Goal: Check status: Check status

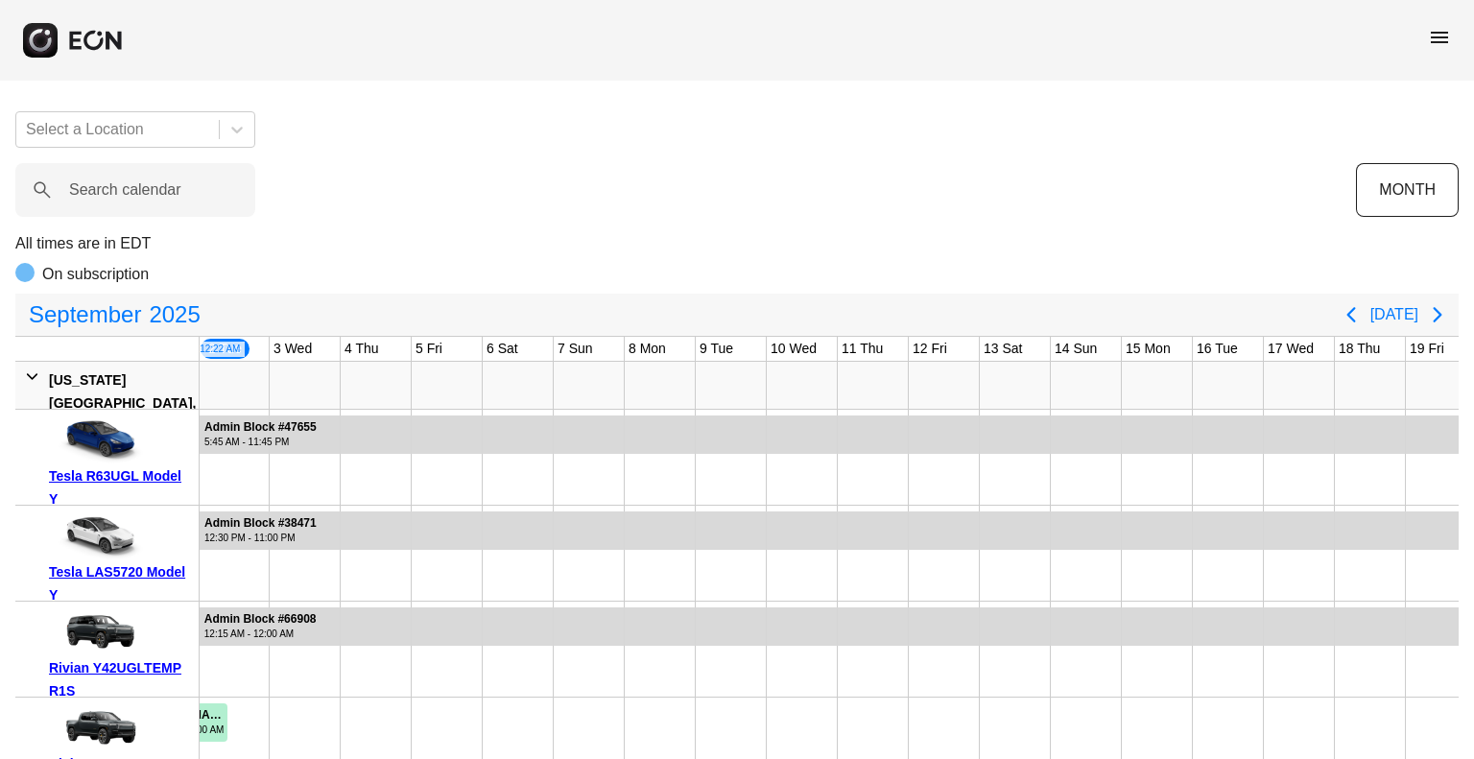
click at [1433, 34] on span "menu" at bounding box center [1439, 37] width 23 height 23
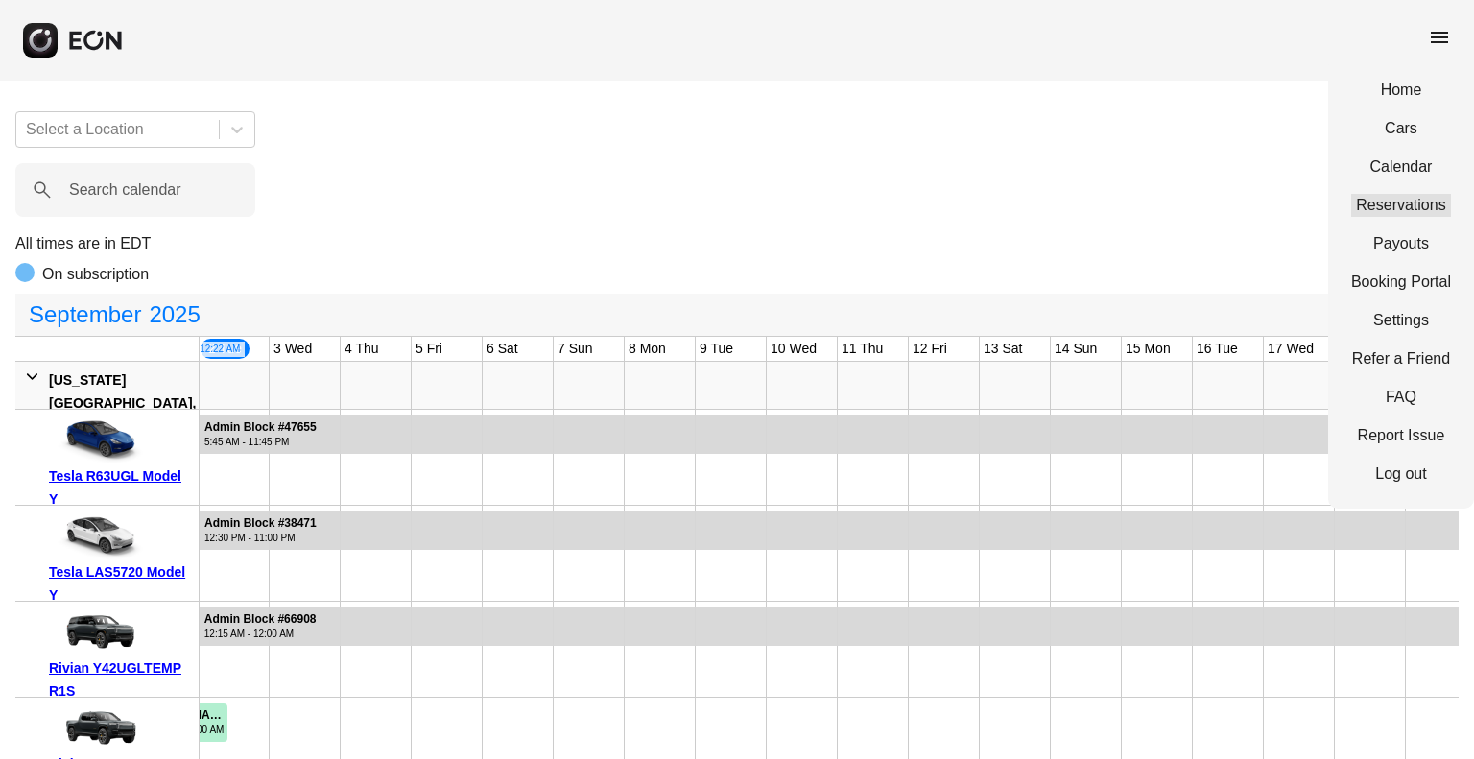
click at [1382, 194] on link "Reservations" at bounding box center [1401, 205] width 100 height 23
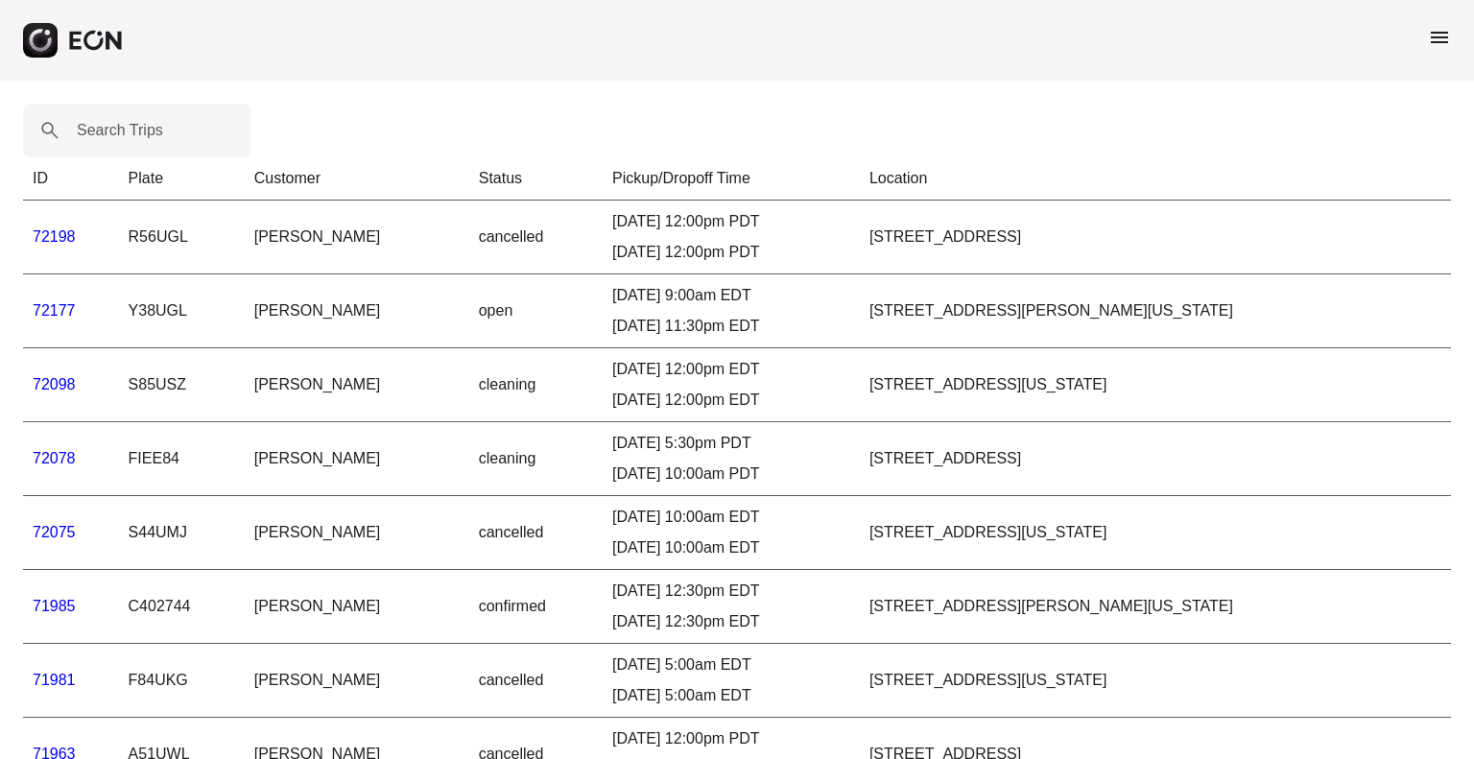
click at [111, 133] on label "Search Trips" at bounding box center [120, 130] width 86 height 23
click at [111, 133] on Trips "Search Trips" at bounding box center [137, 131] width 228 height 54
paste Trips "*****"
type Trips "*****"
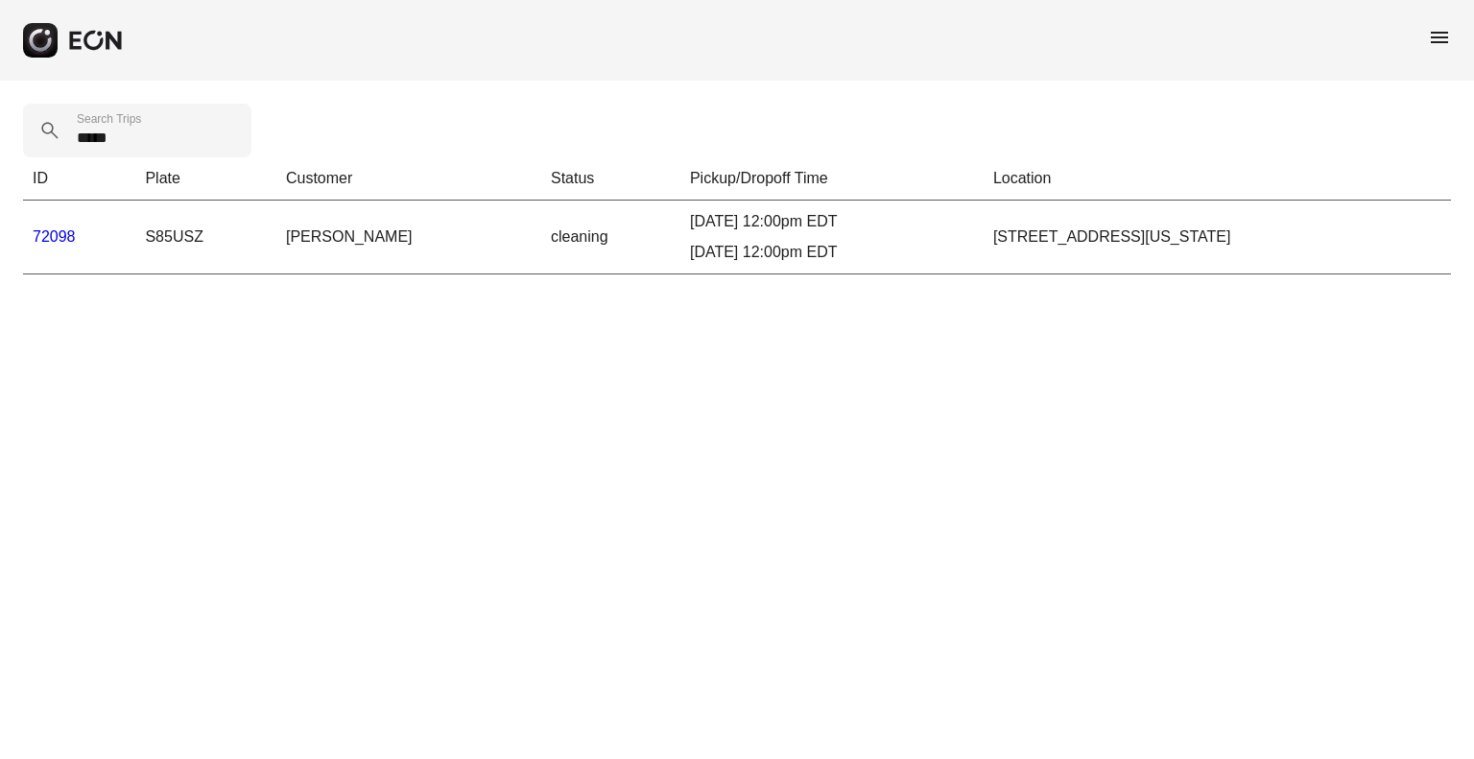
click at [51, 239] on link "72098" at bounding box center [54, 236] width 43 height 16
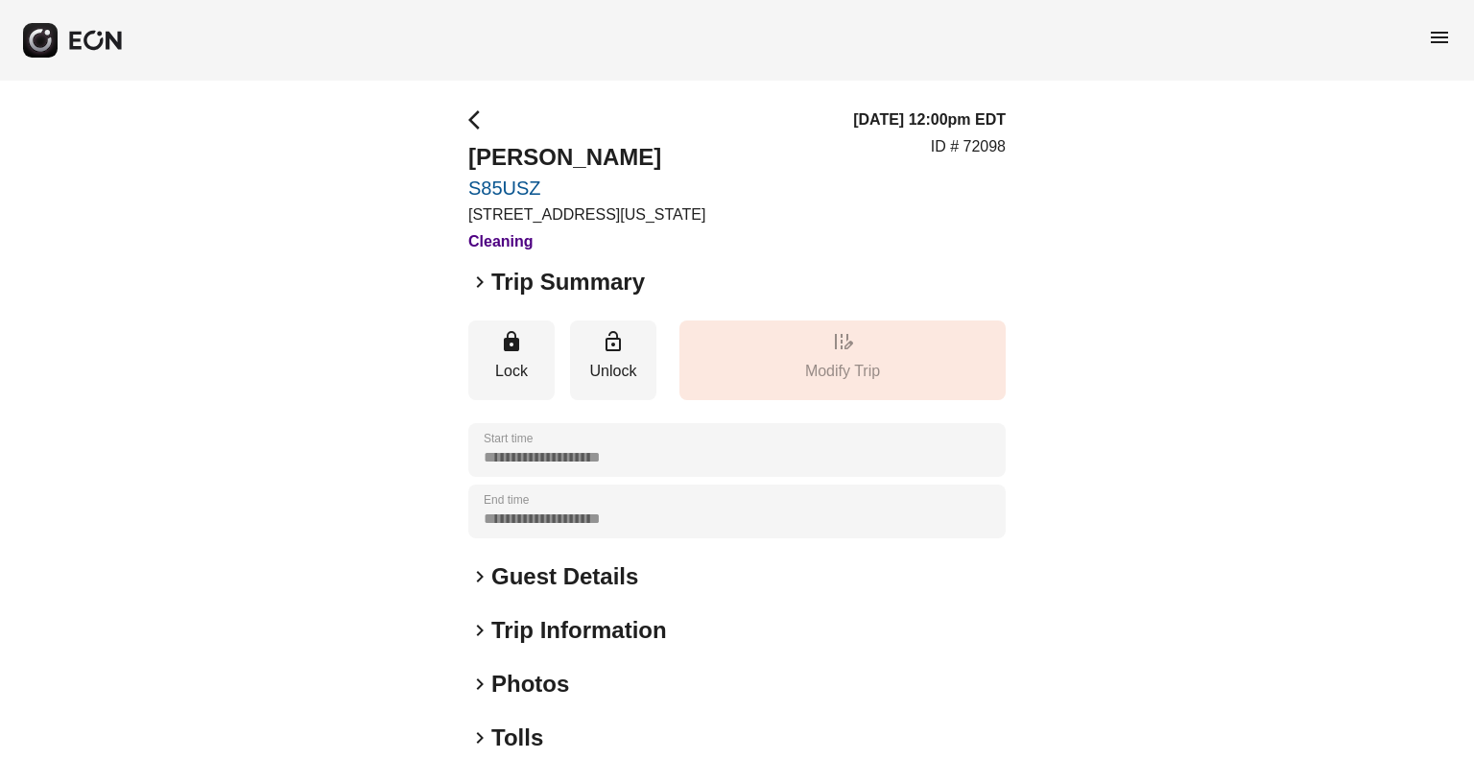
scroll to position [197, 0]
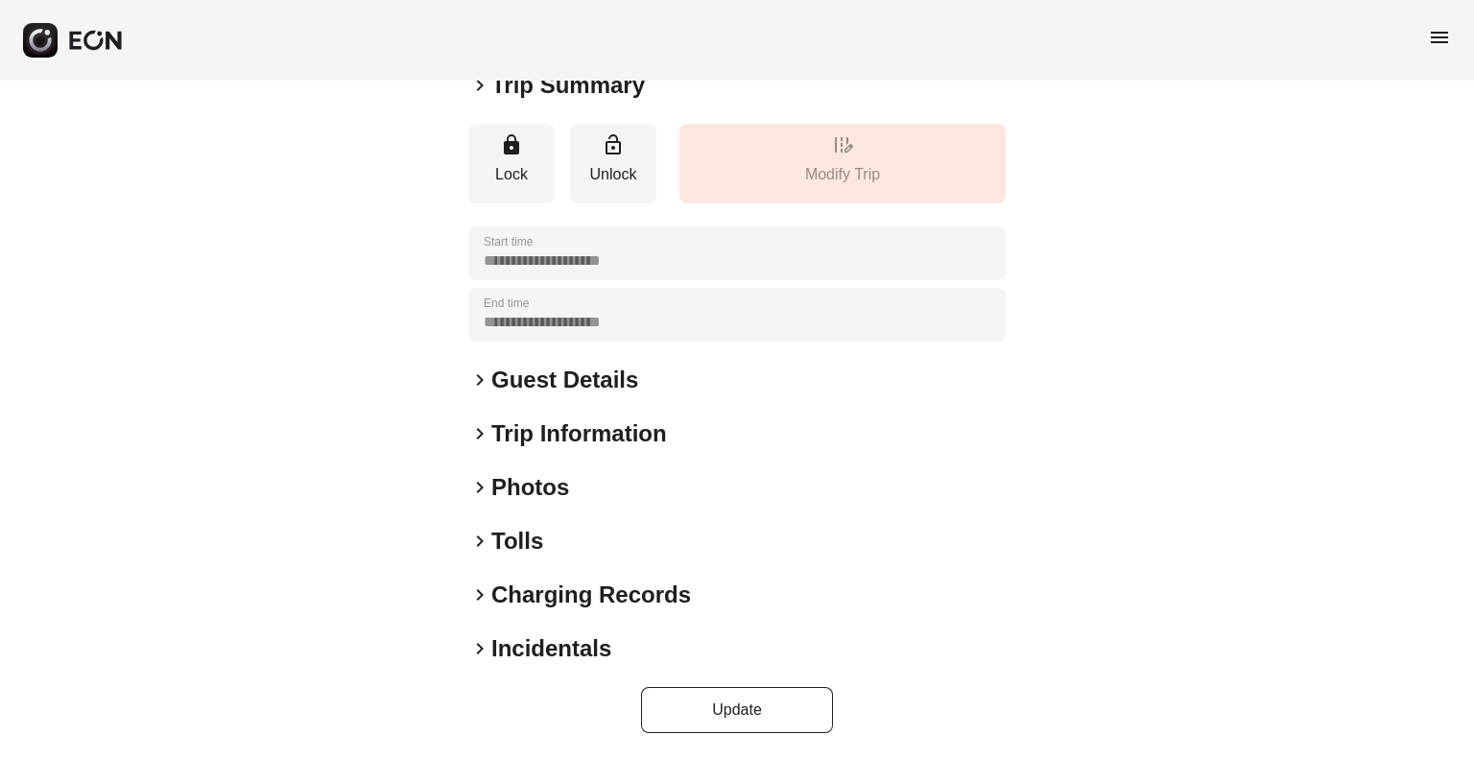
click at [495, 540] on h2 "Tolls" at bounding box center [517, 541] width 52 height 31
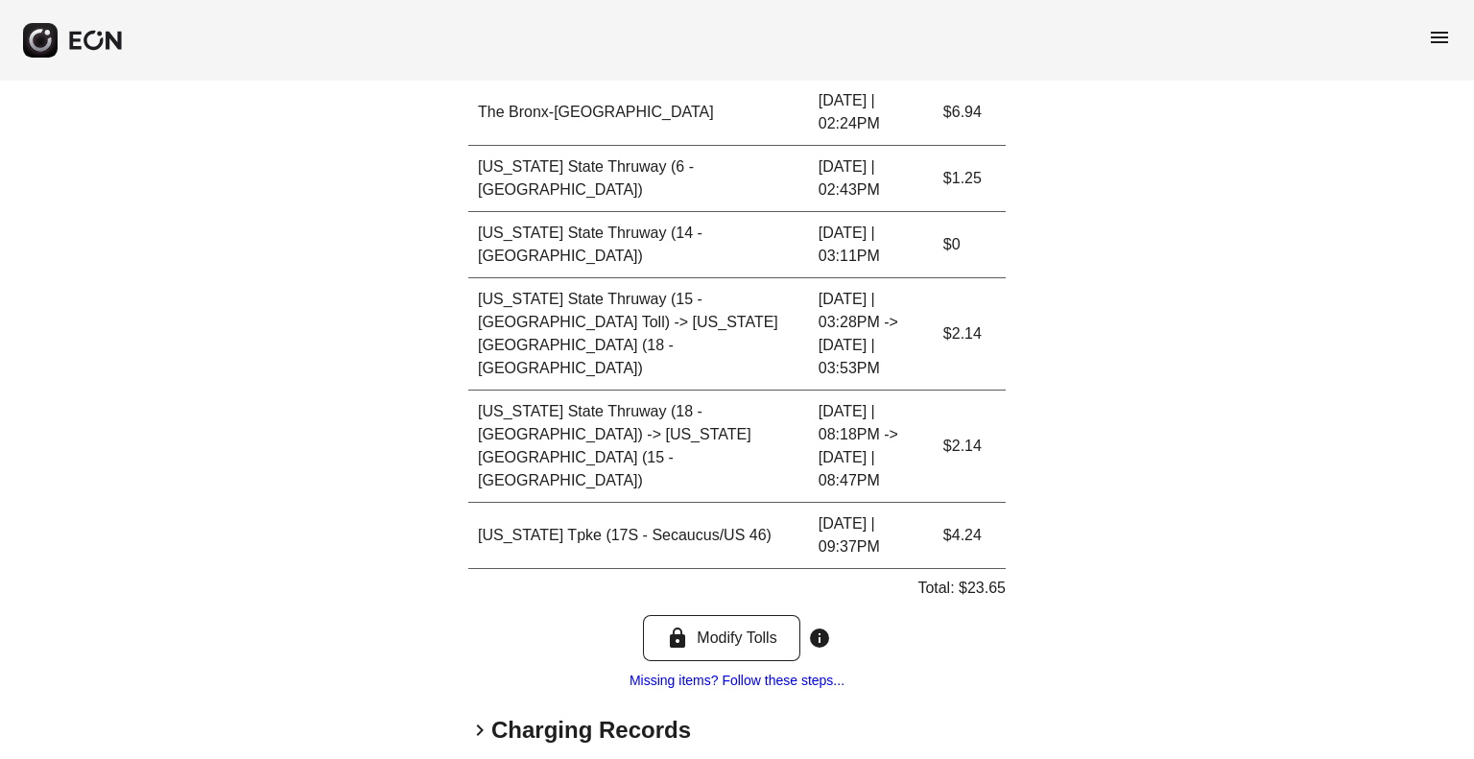
scroll to position [825, 0]
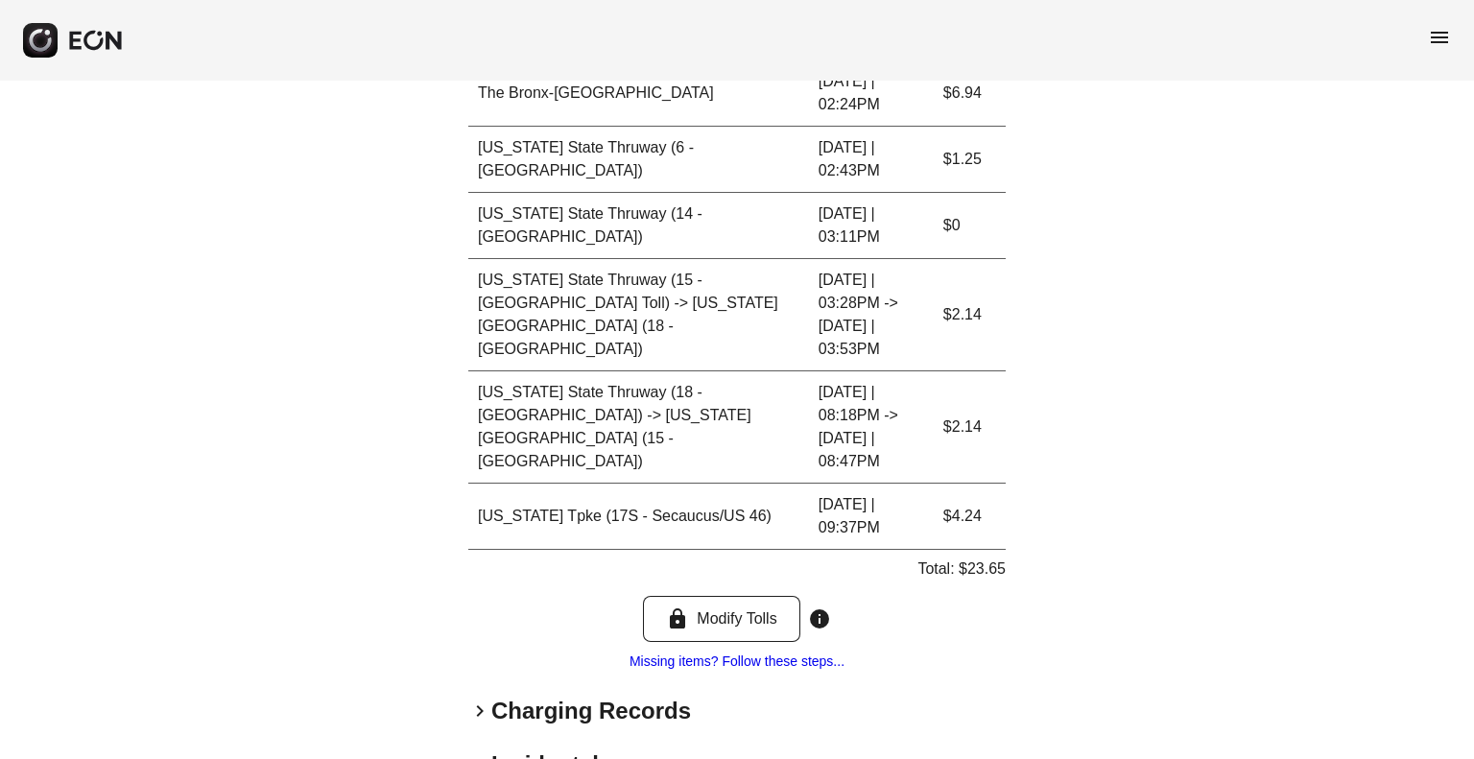
click at [518, 696] on h2 "Charging Records" at bounding box center [591, 711] width 200 height 31
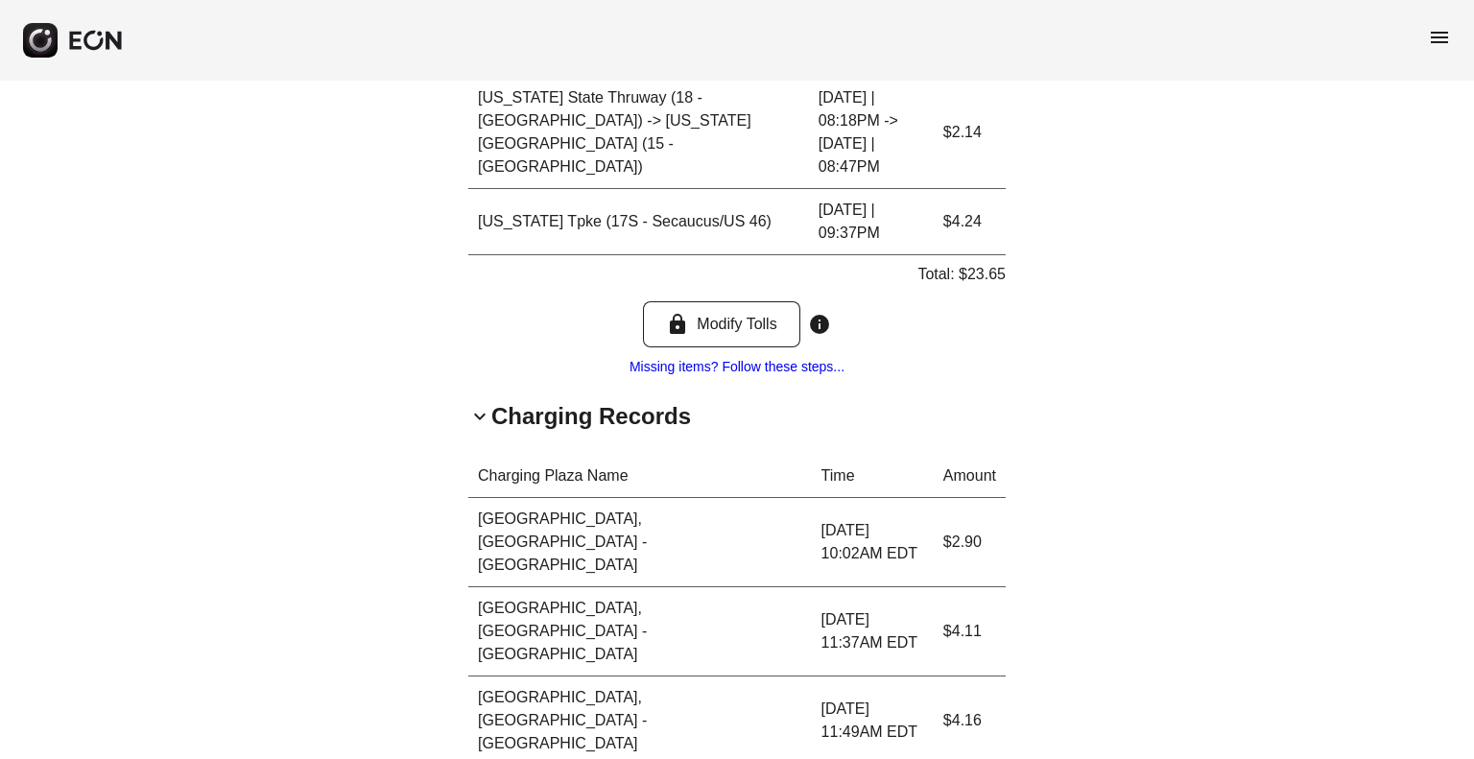
scroll to position [1121, 0]
copy p "11.17"
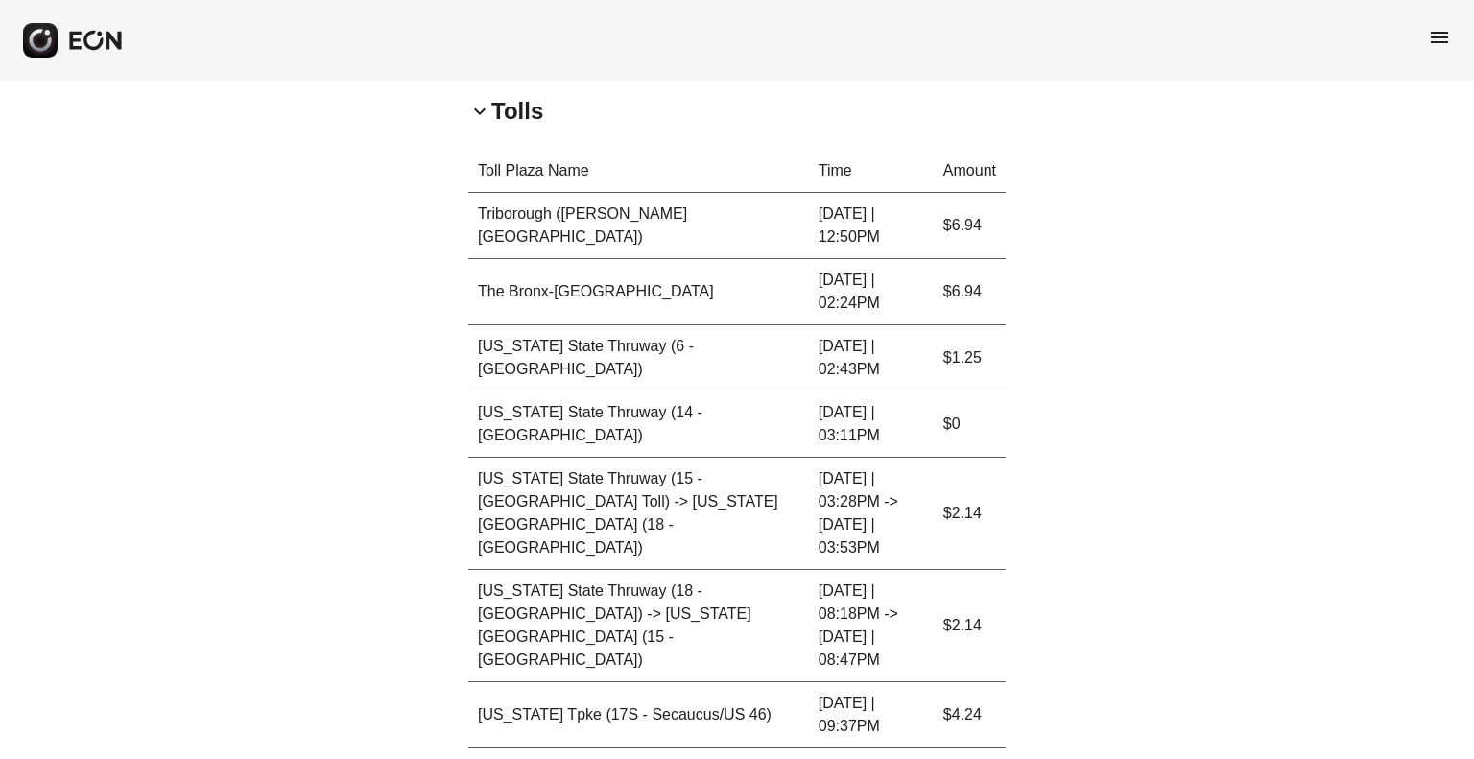
scroll to position [626, 0]
click at [986, 757] on p "Total: $23.65" at bounding box center [962, 768] width 88 height 23
copy p "23.65"
click at [986, 757] on p "Total: $23.65" at bounding box center [962, 768] width 88 height 23
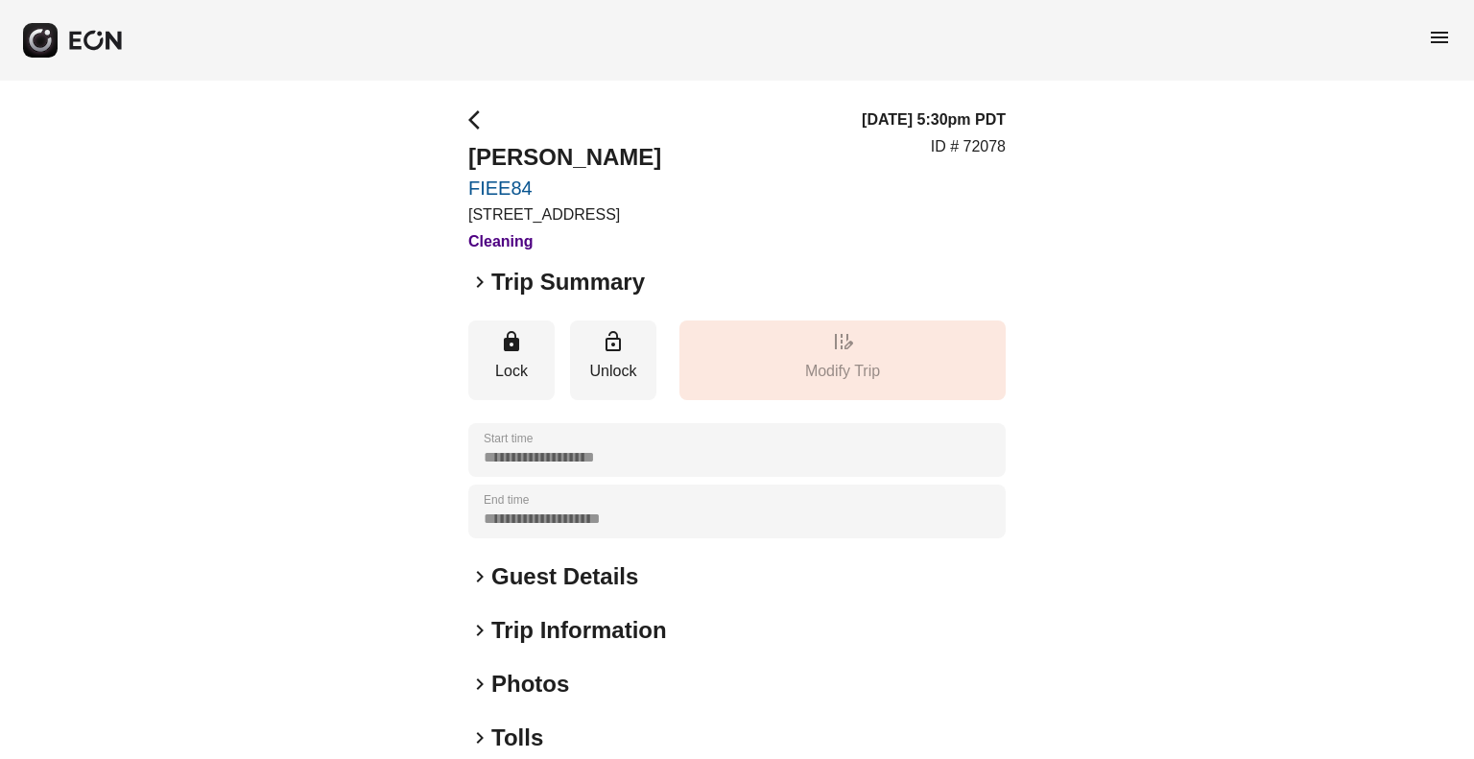
scroll to position [197, 0]
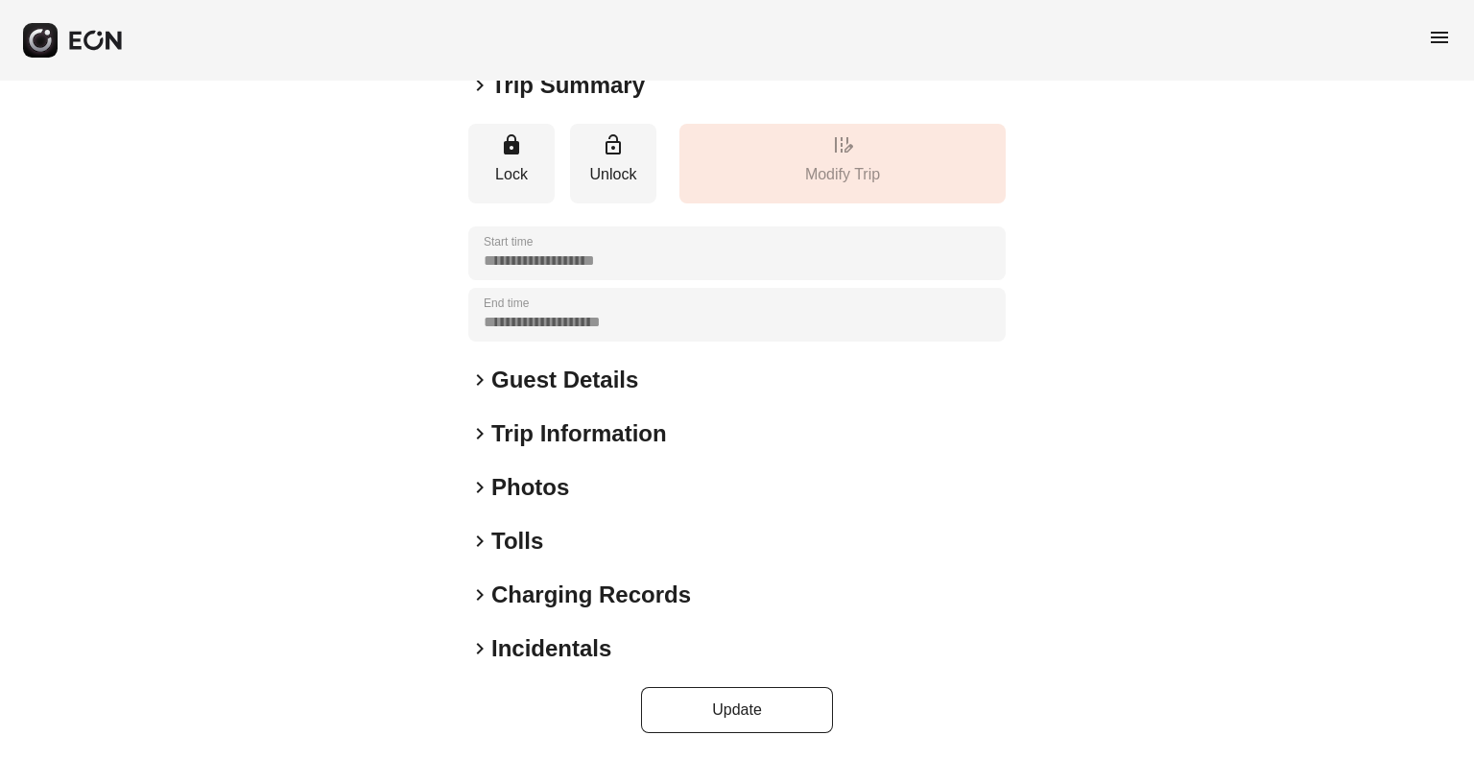
click at [506, 552] on h2 "Tolls" at bounding box center [517, 541] width 52 height 31
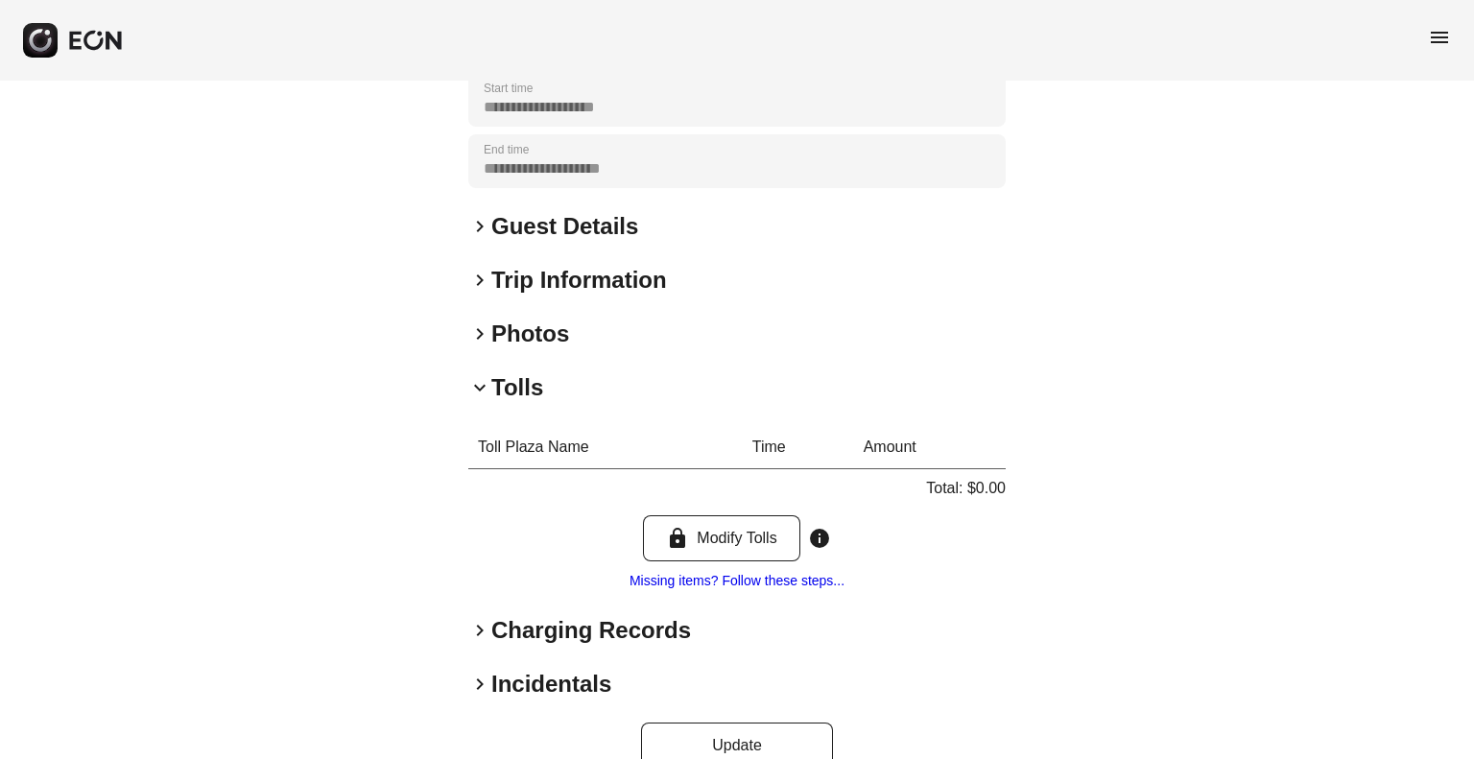
scroll to position [387, 0]
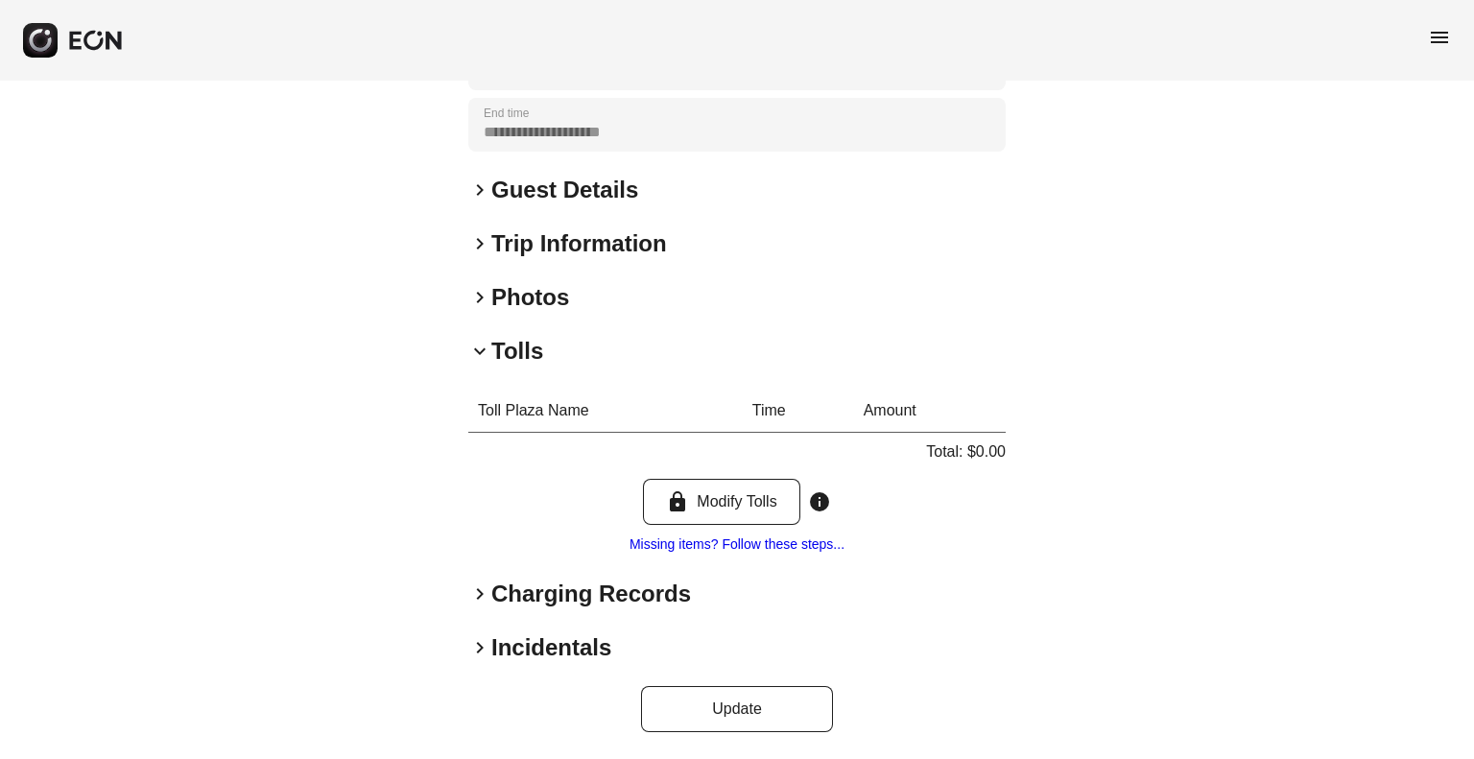
click at [511, 590] on h2 "Charging Records" at bounding box center [591, 594] width 200 height 31
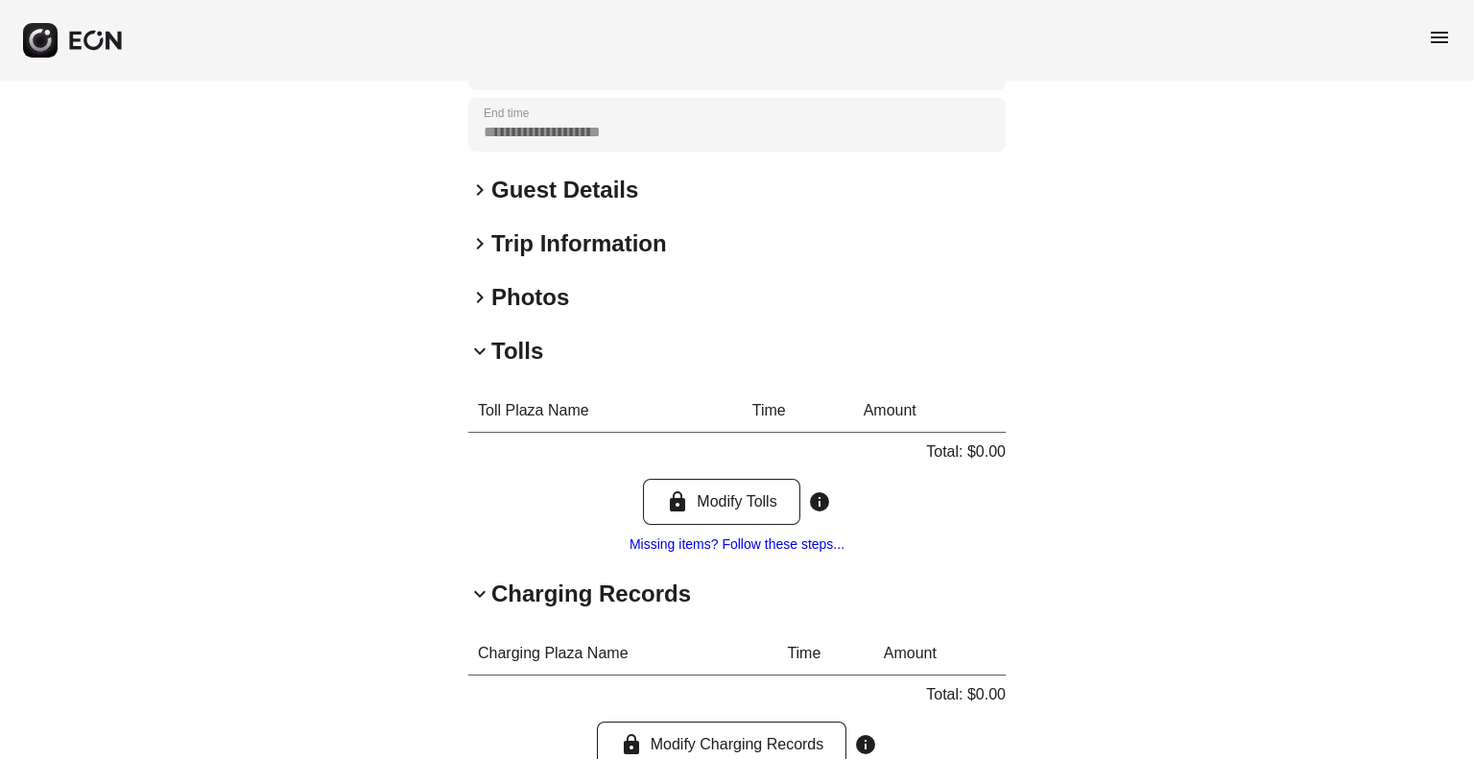
scroll to position [576, 0]
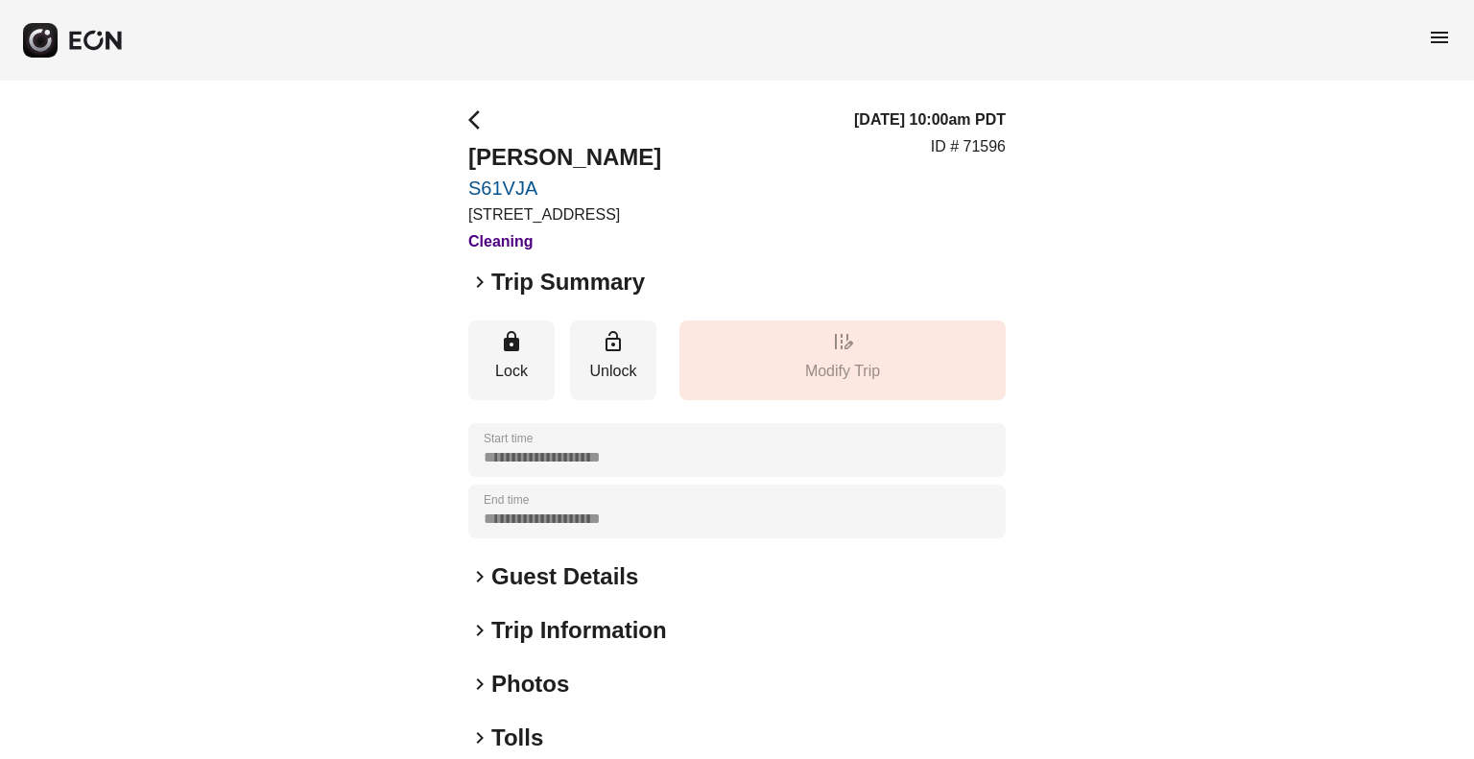
scroll to position [197, 0]
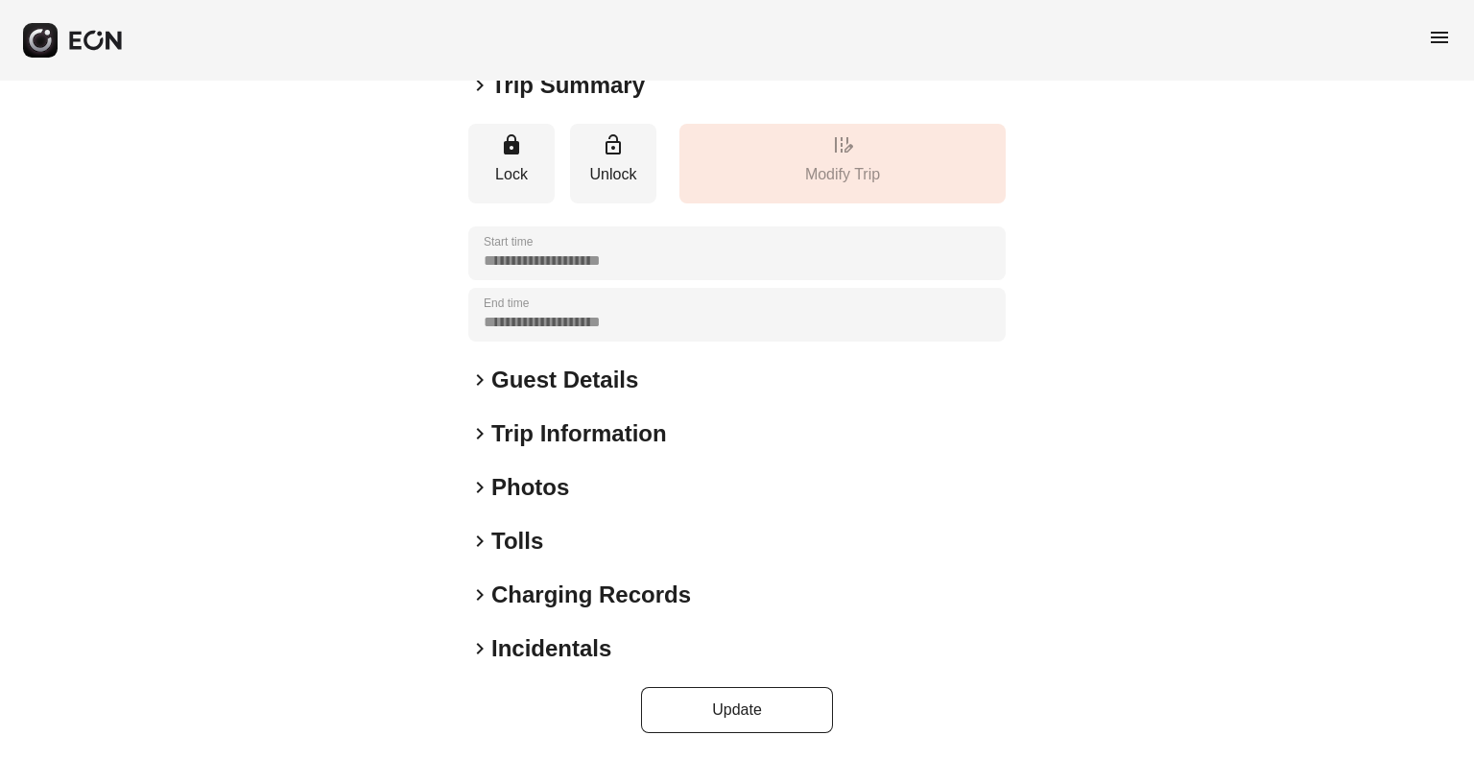
click at [502, 542] on h2 "Tolls" at bounding box center [517, 541] width 52 height 31
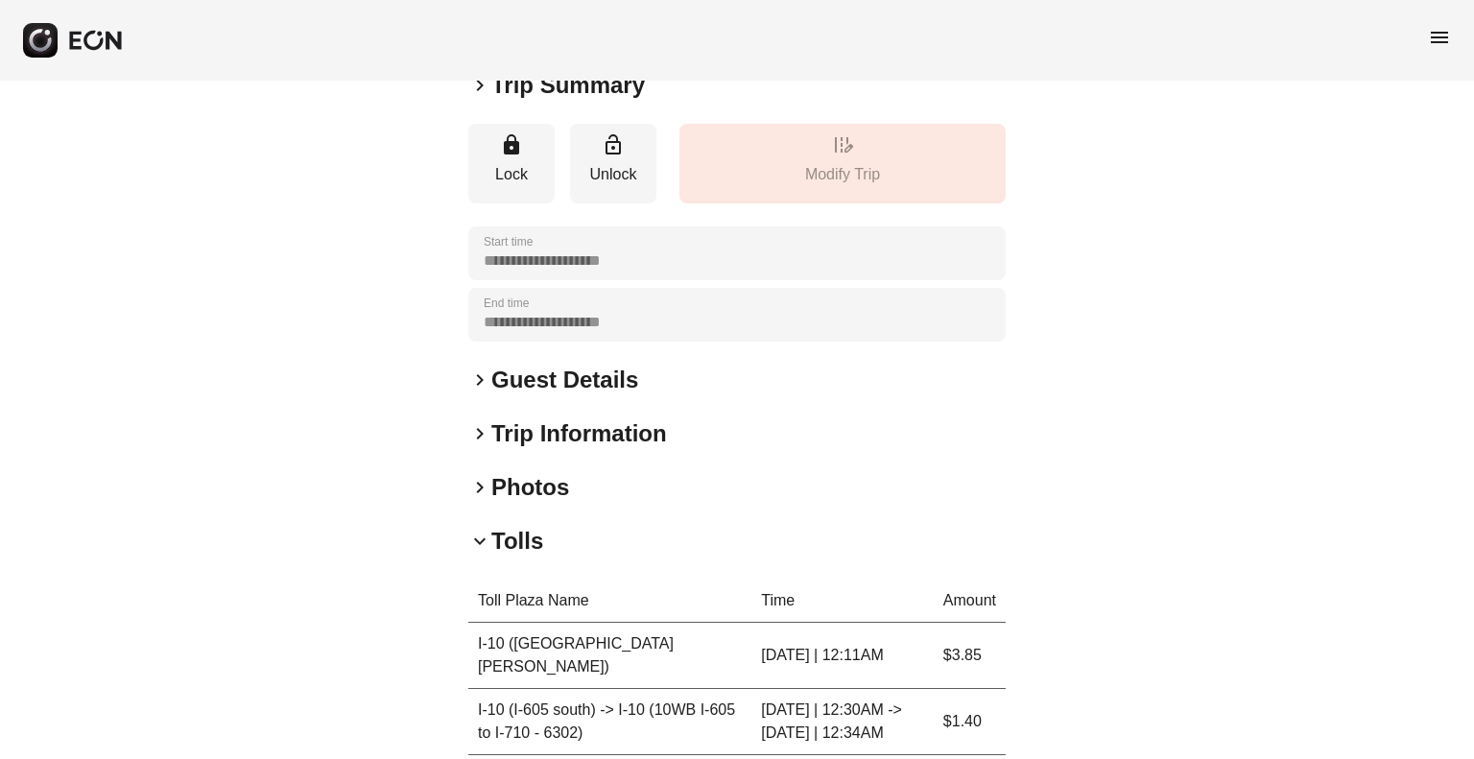
scroll to position [495, 0]
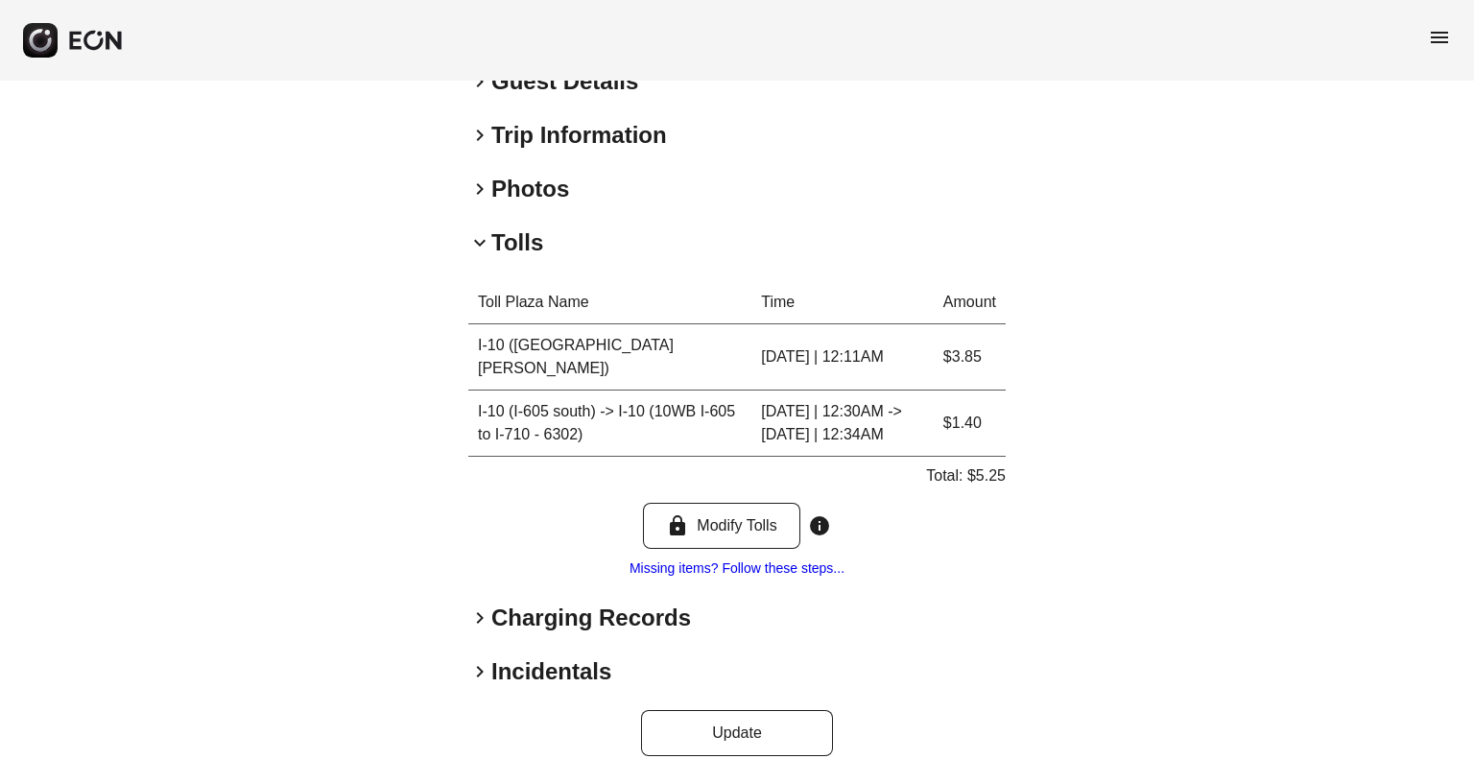
click at [989, 465] on p "Total: $5.25" at bounding box center [966, 476] width 80 height 23
copy p "5.25"
click at [989, 465] on p "Total: $5.25" at bounding box center [966, 476] width 80 height 23
click at [497, 603] on h2 "Charging Records" at bounding box center [591, 618] width 200 height 31
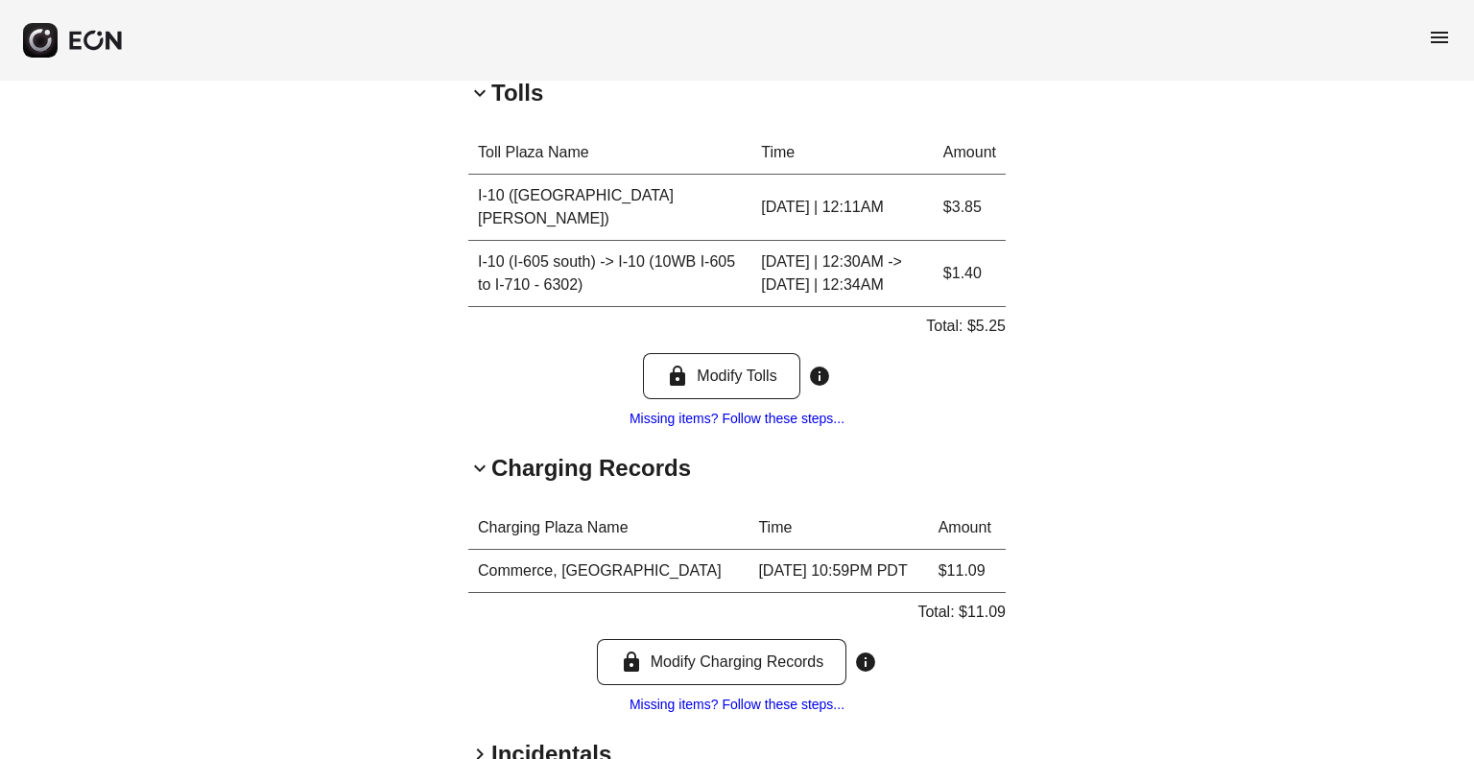
scroll to position [649, 0]
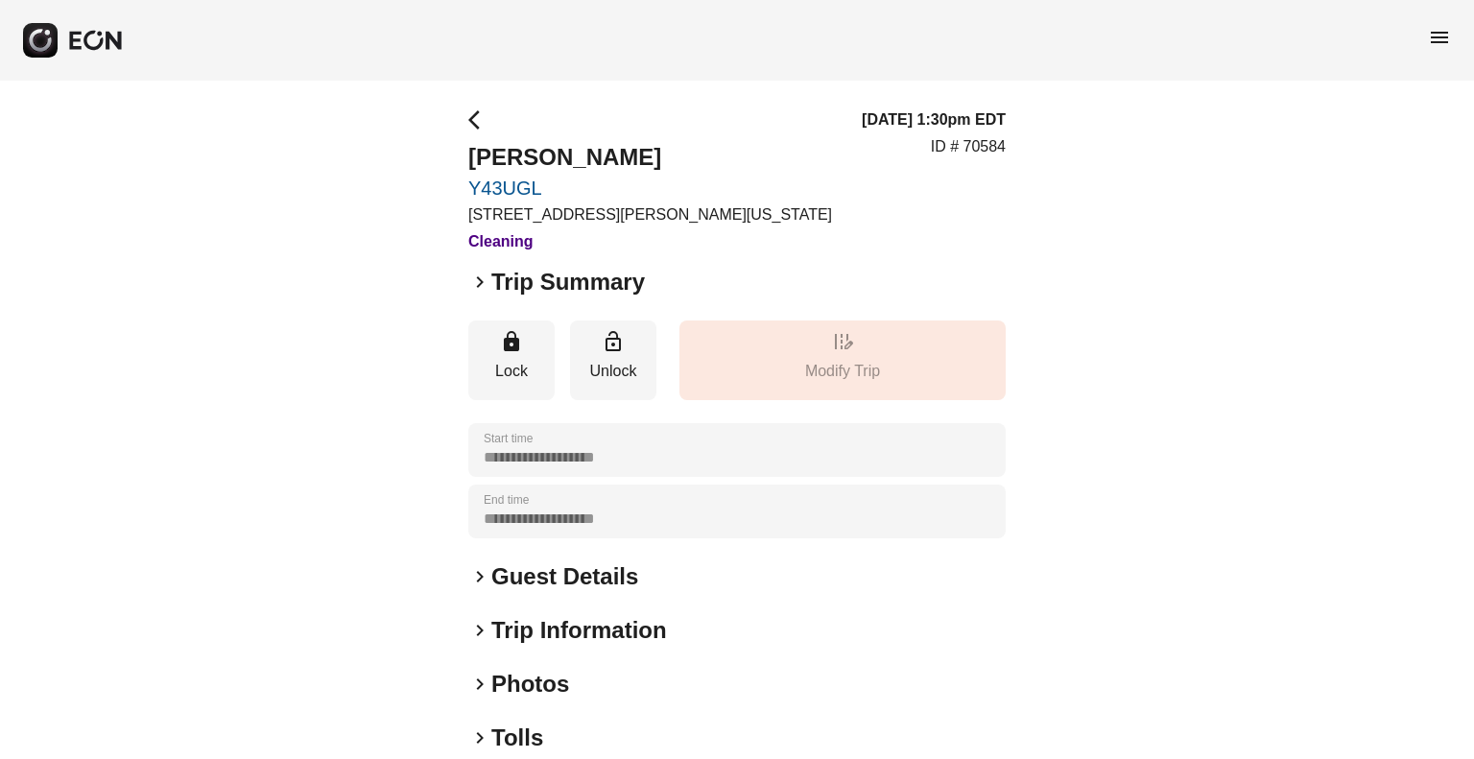
scroll to position [197, 0]
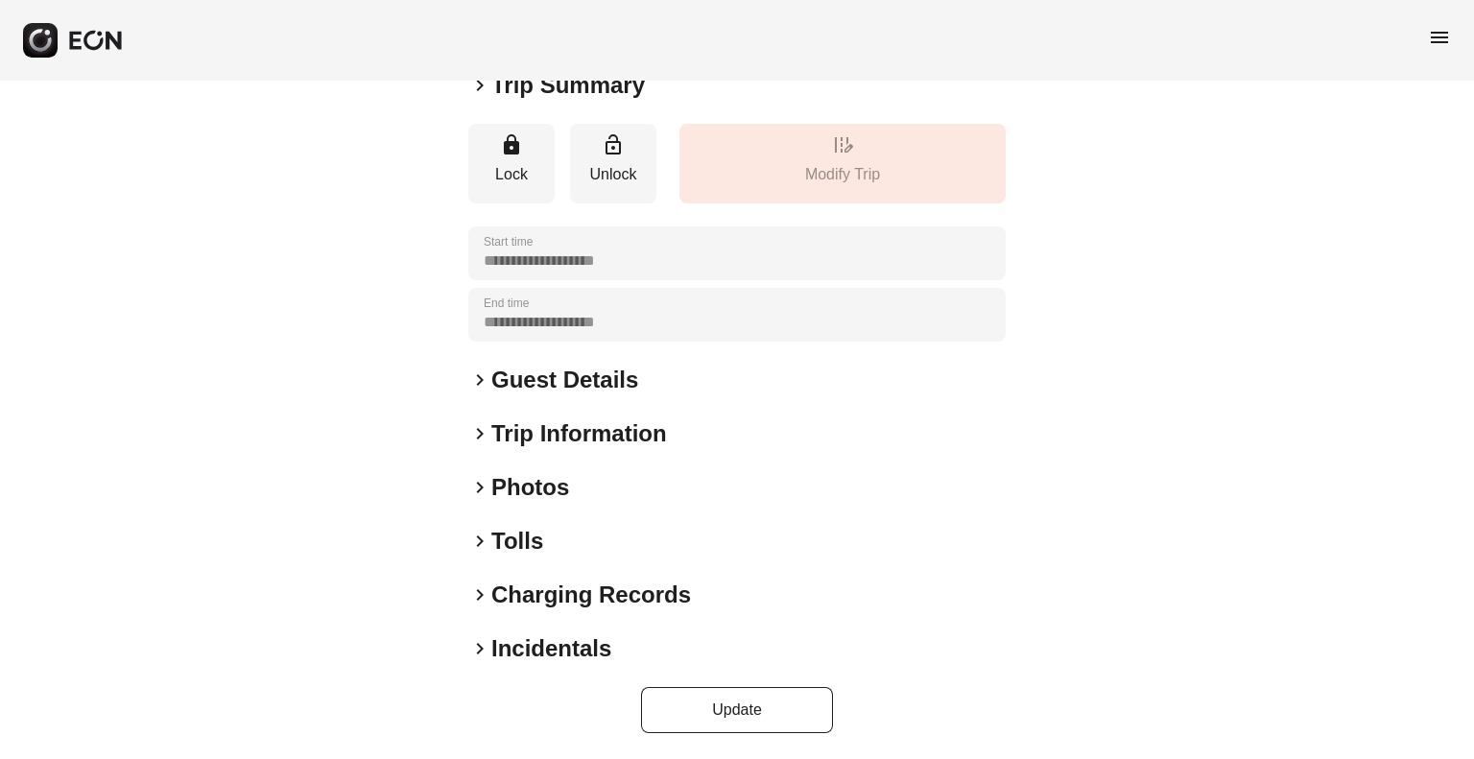
click at [506, 541] on h2 "Tolls" at bounding box center [517, 541] width 52 height 31
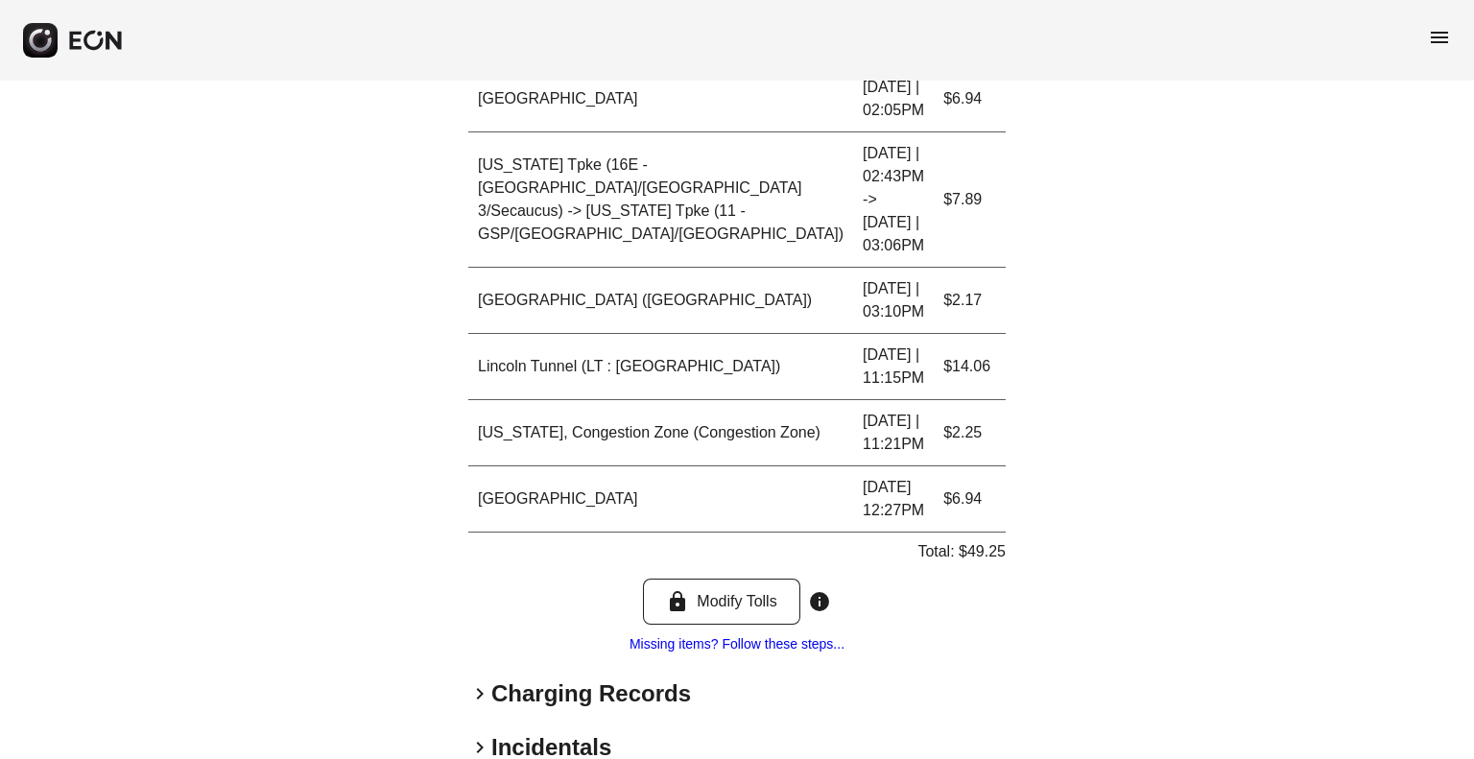
scroll to position [822, 0]
click at [503, 677] on h2 "Charging Records" at bounding box center [591, 692] width 200 height 31
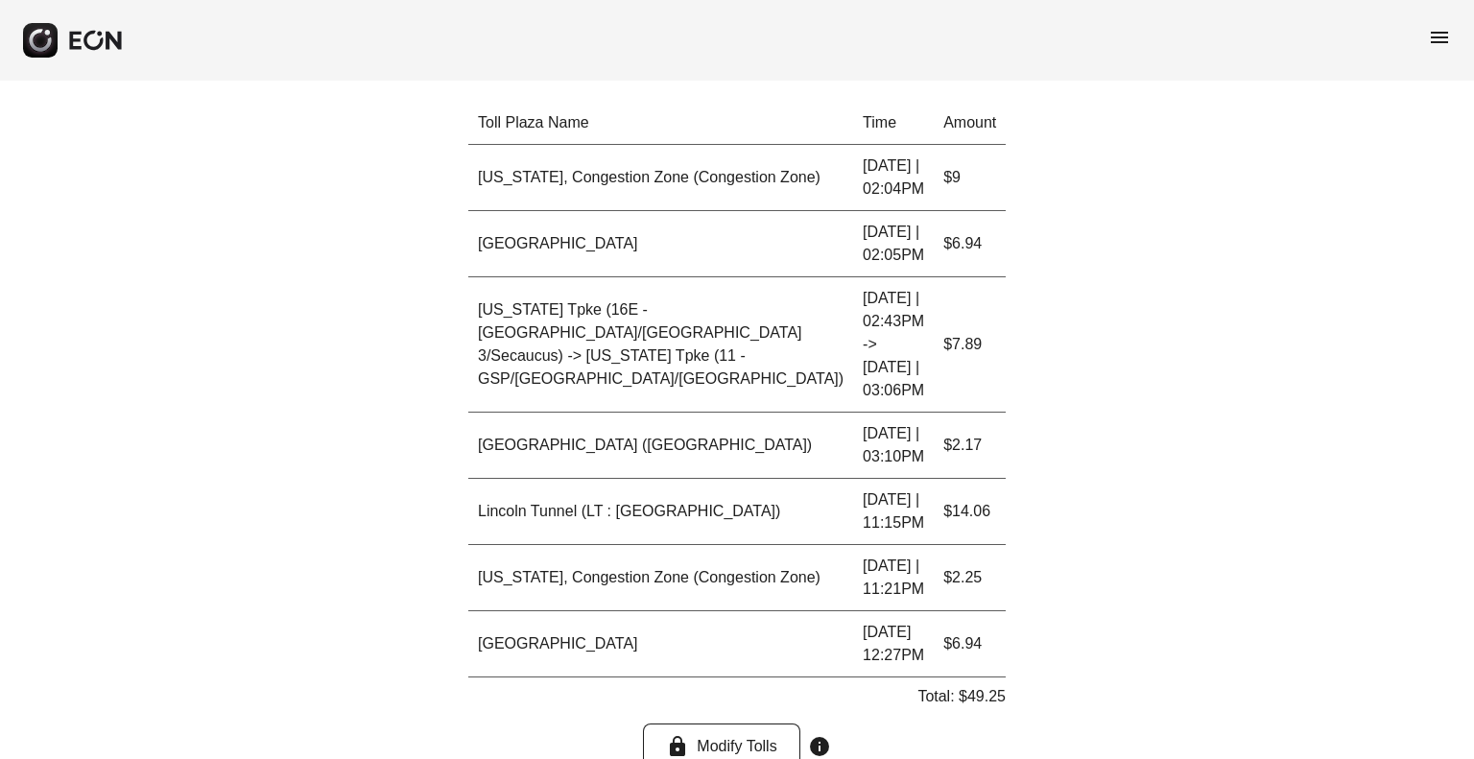
scroll to position [674, 0]
click at [1189, 202] on div "**********" at bounding box center [737, 301] width 1474 height 1788
click at [973, 656] on div "Toll Plaza Name Time Amount New York, Congestion Zone (Congestion Zone) 08.31.2…" at bounding box center [736, 452] width 537 height 699
copy p "49.25"
click at [973, 656] on div "Toll Plaza Name Time Amount New York, Congestion Zone (Congestion Zone) 08.31.2…" at bounding box center [736, 452] width 537 height 699
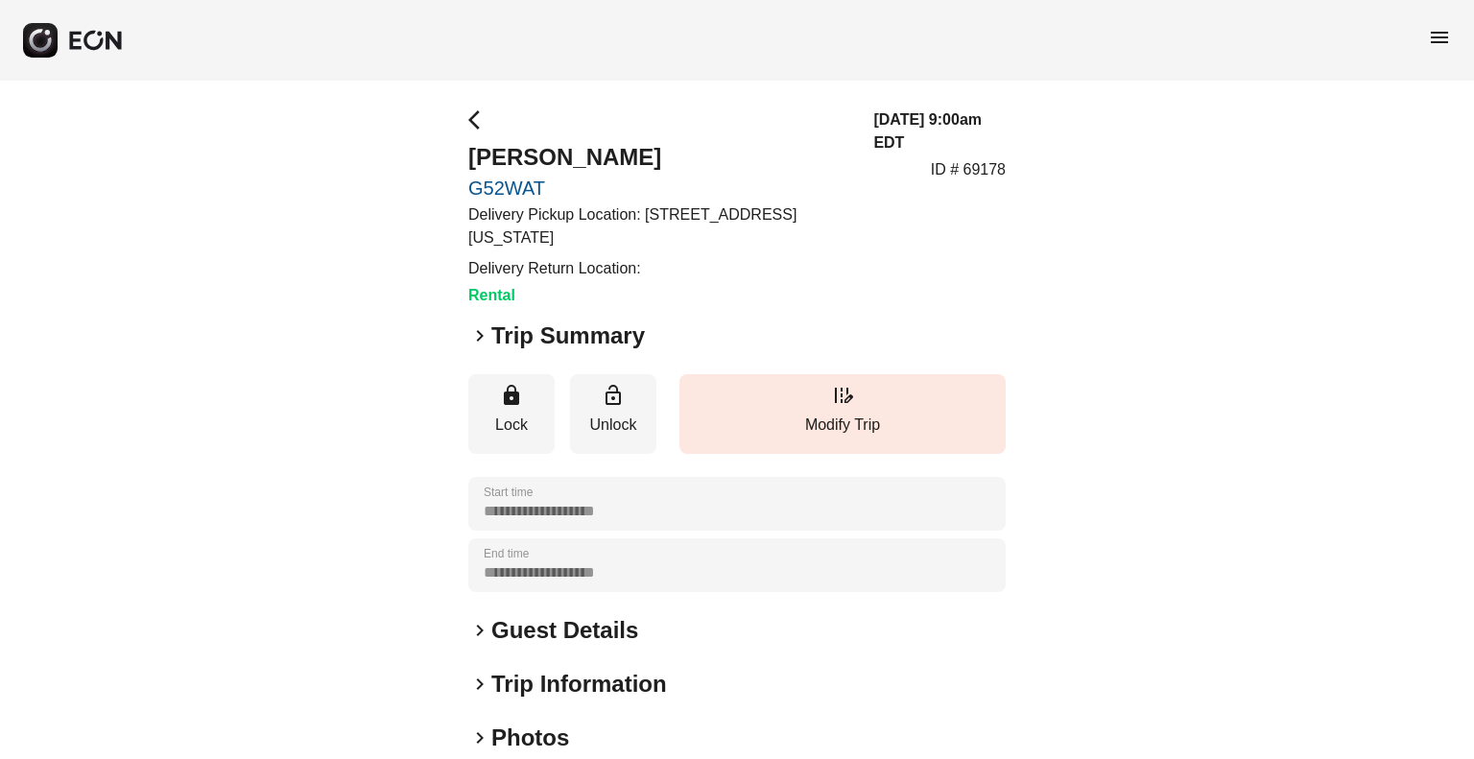
scroll to position [250, 0]
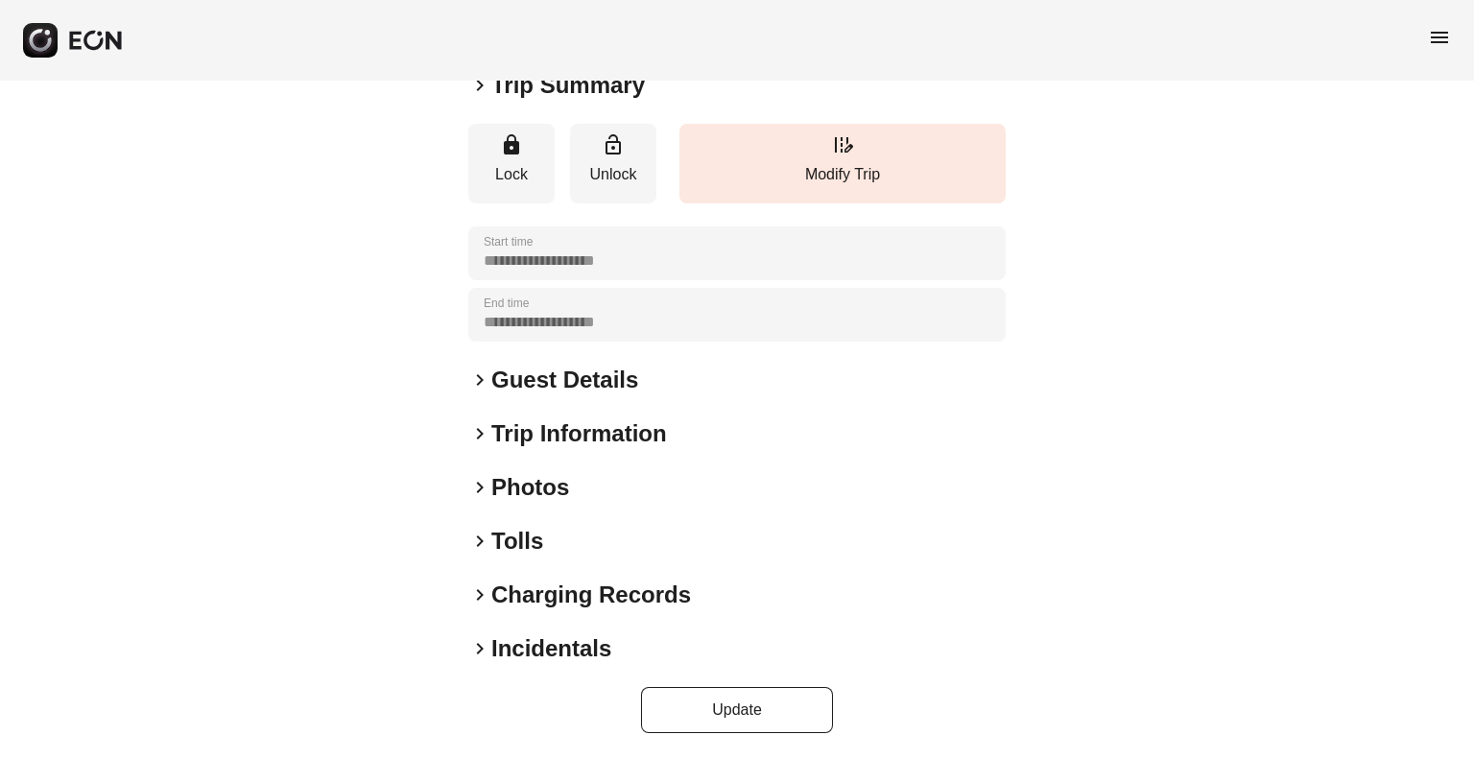
click at [499, 537] on h2 "Tolls" at bounding box center [517, 541] width 52 height 31
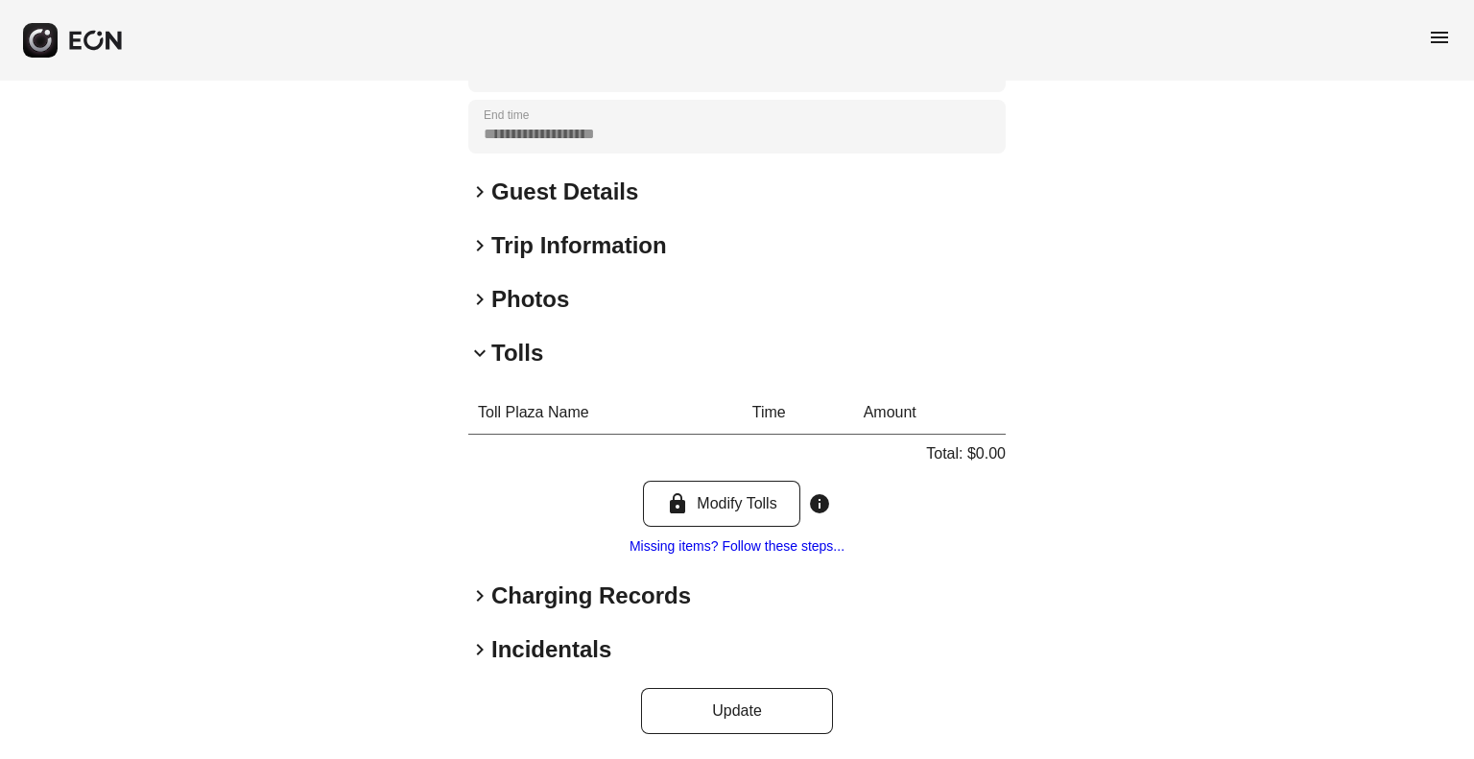
scroll to position [441, 0]
click at [500, 594] on h2 "Charging Records" at bounding box center [591, 594] width 200 height 31
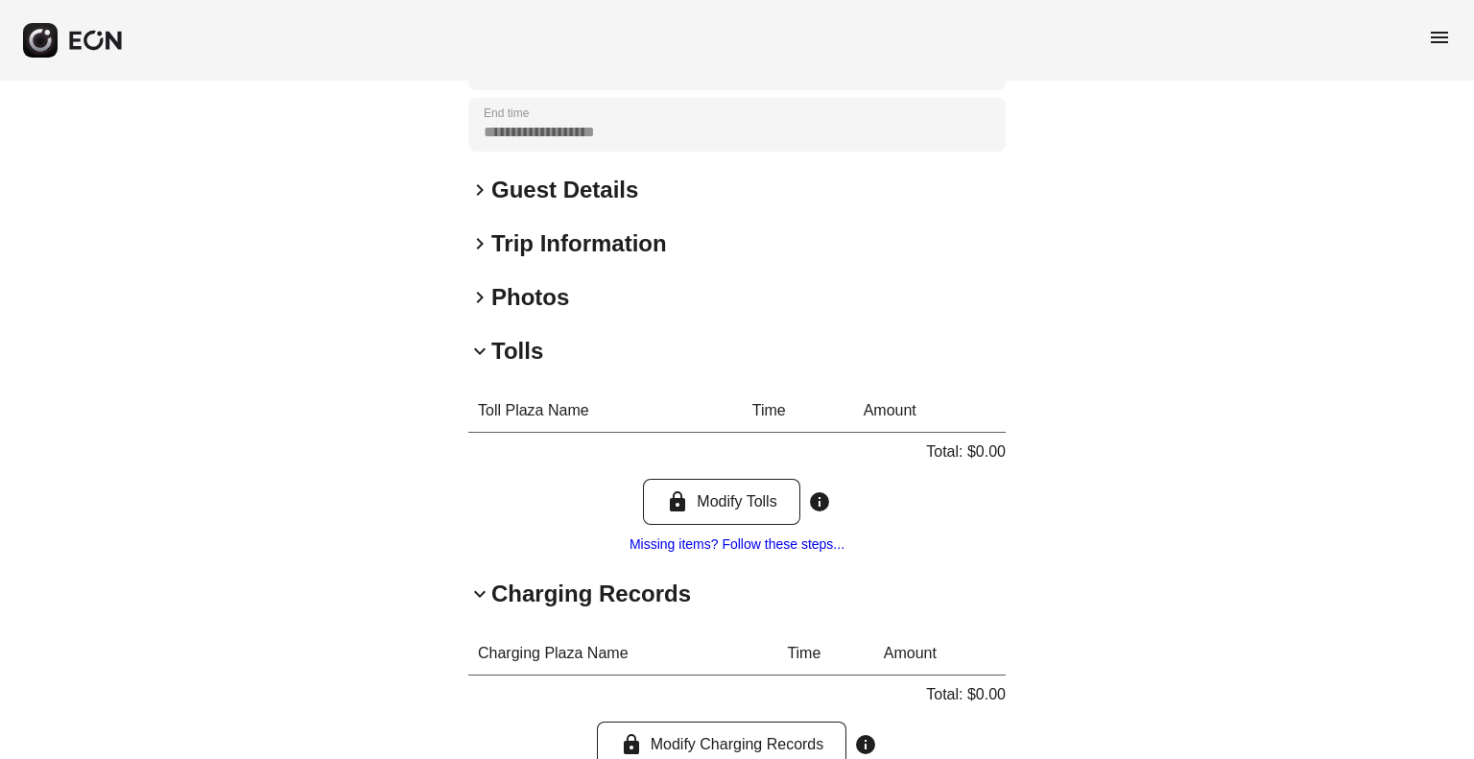
scroll to position [630, 0]
